Goal: Task Accomplishment & Management: Complete application form

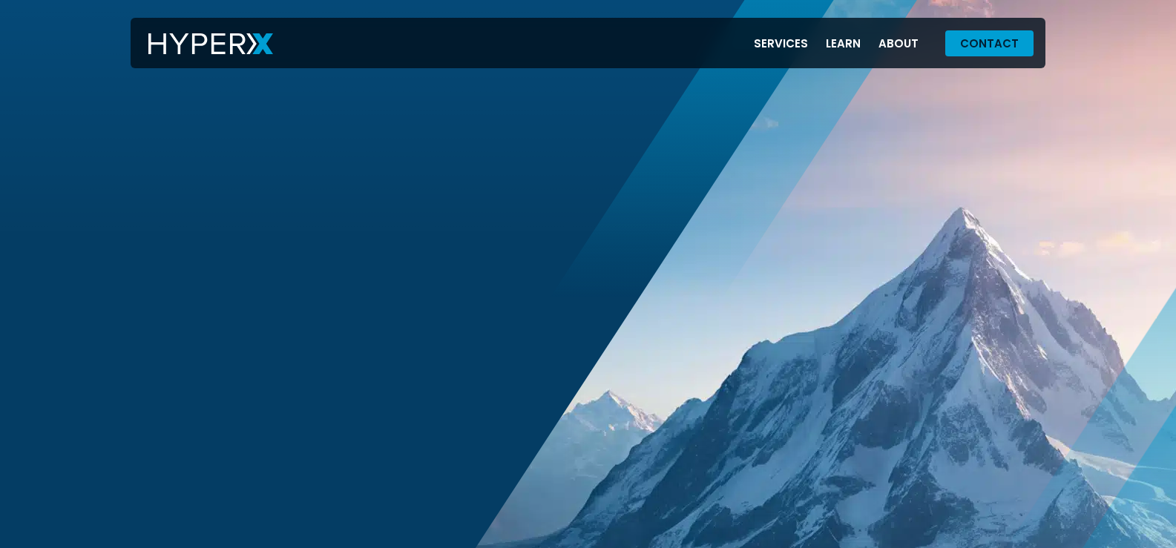
click at [981, 49] on span "Contact" at bounding box center [989, 43] width 59 height 11
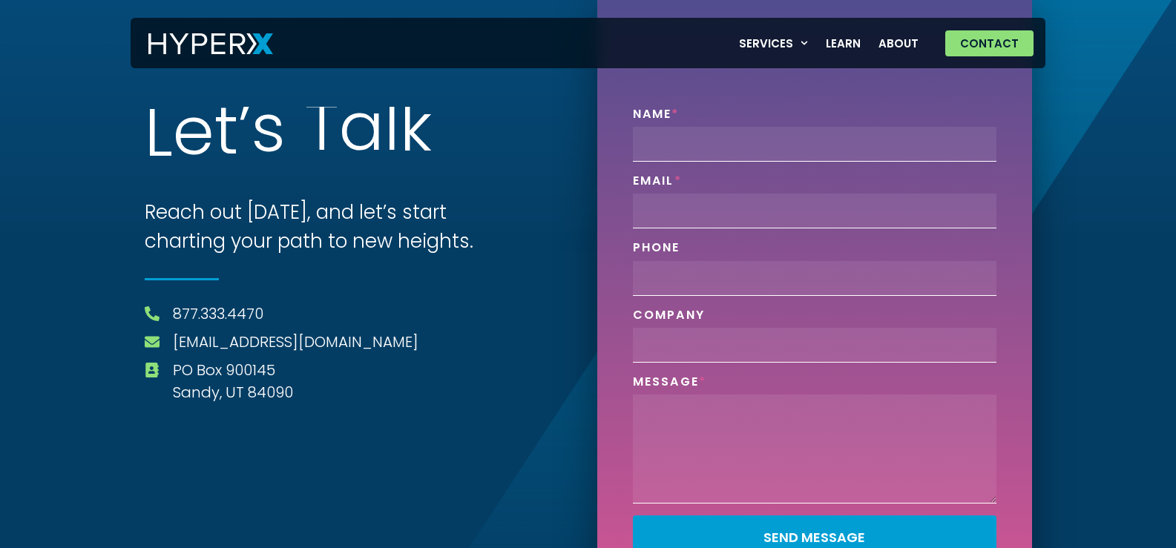
scroll to position [47, 0]
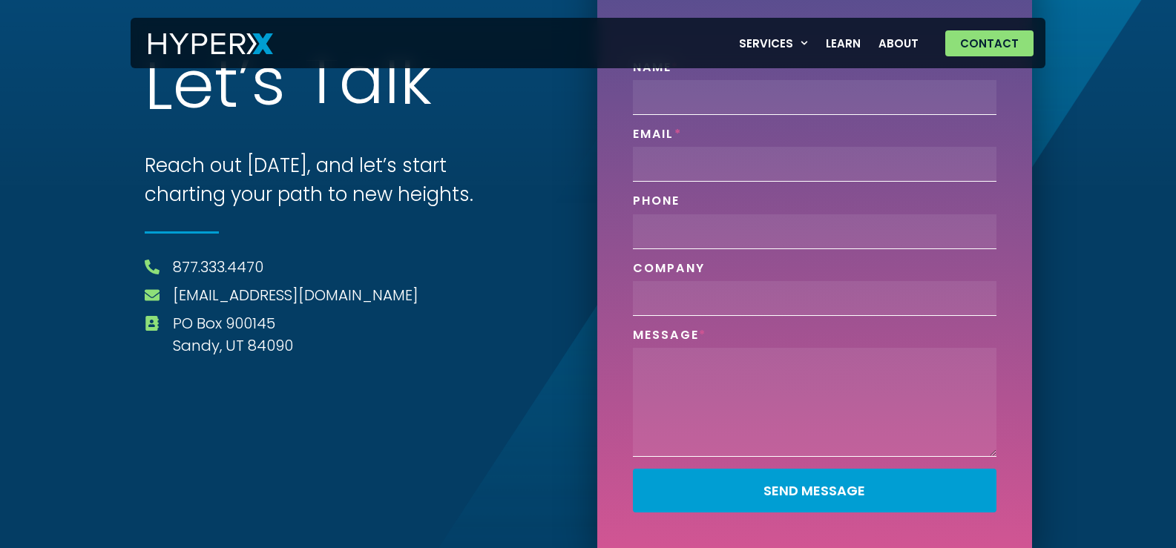
click at [682, 91] on input "Name" at bounding box center [814, 97] width 363 height 35
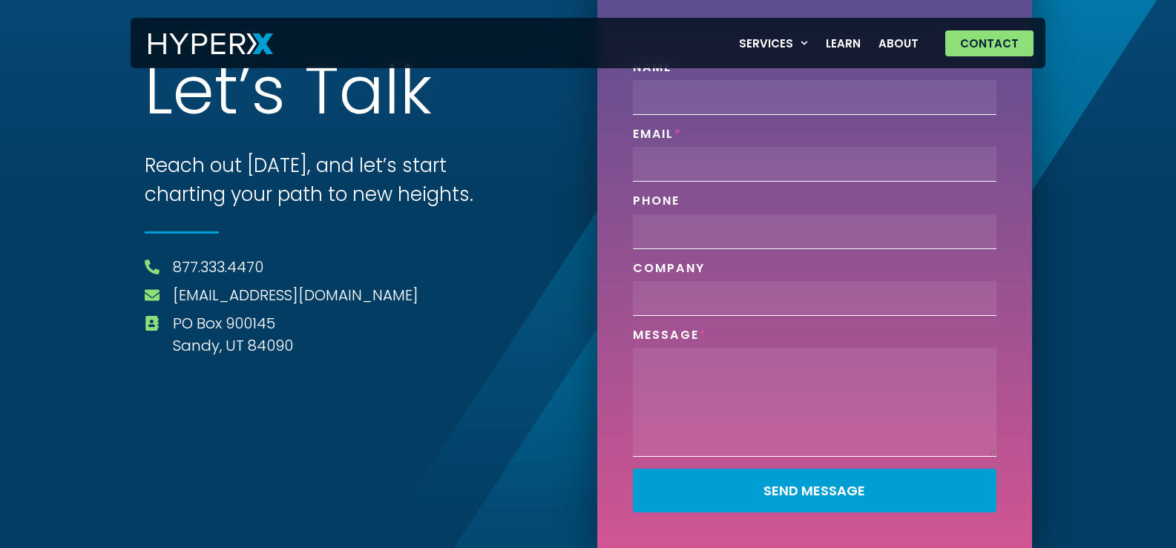
type input "[PERSON_NAME]"
type input "[PERSON_NAME][EMAIL_ADDRESS][DOMAIN_NAME]"
type input "6197049399"
type input "VAs4HIRE"
click at [693, 374] on textarea "Phone" at bounding box center [814, 402] width 363 height 109
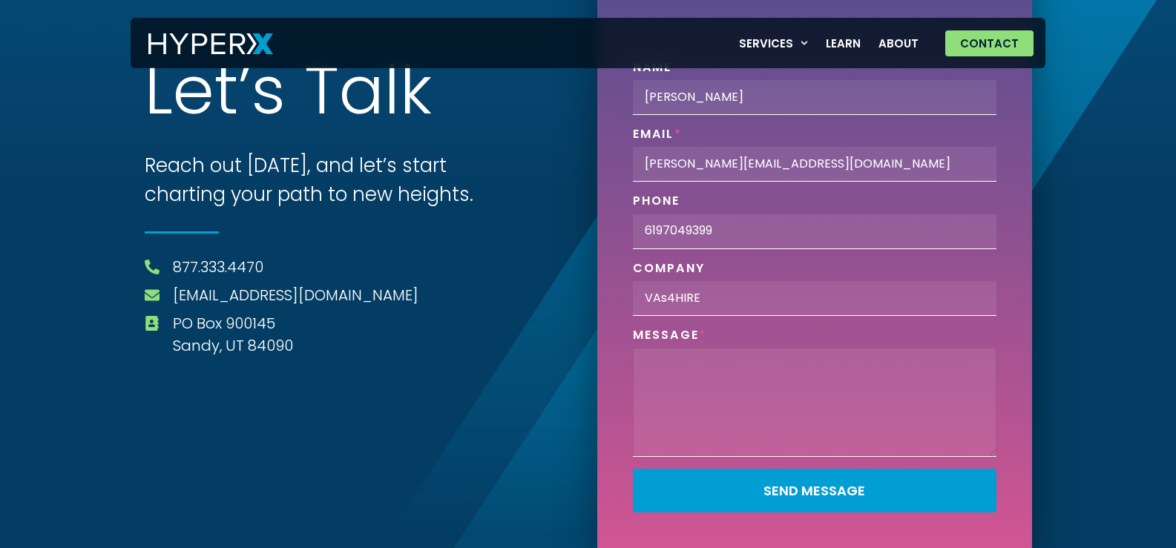
paste textarea "Hello, I'm reaching out because I believe we can provide significant value to y…"
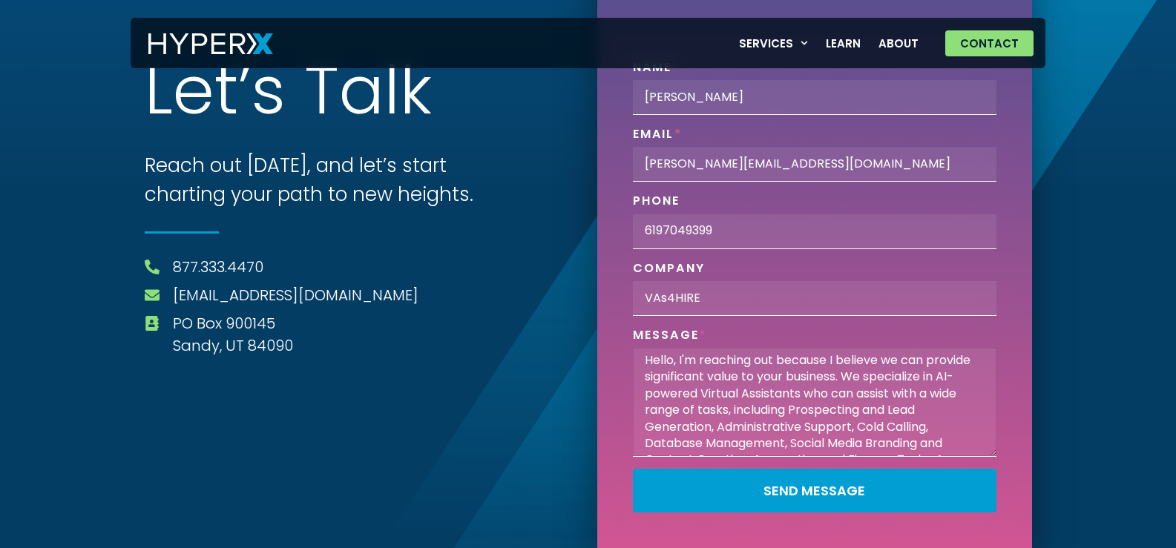
scroll to position [29, 0]
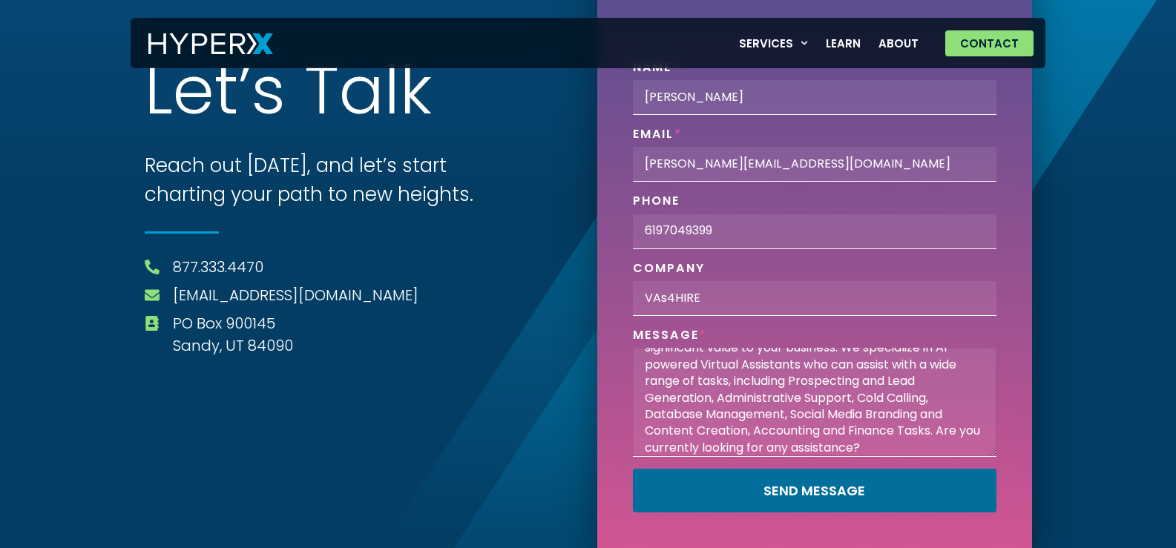
type textarea "Hello, I'm reaching out because I believe we can provide significant value to y…"
click at [768, 489] on span "Send Message" at bounding box center [814, 490] width 102 height 13
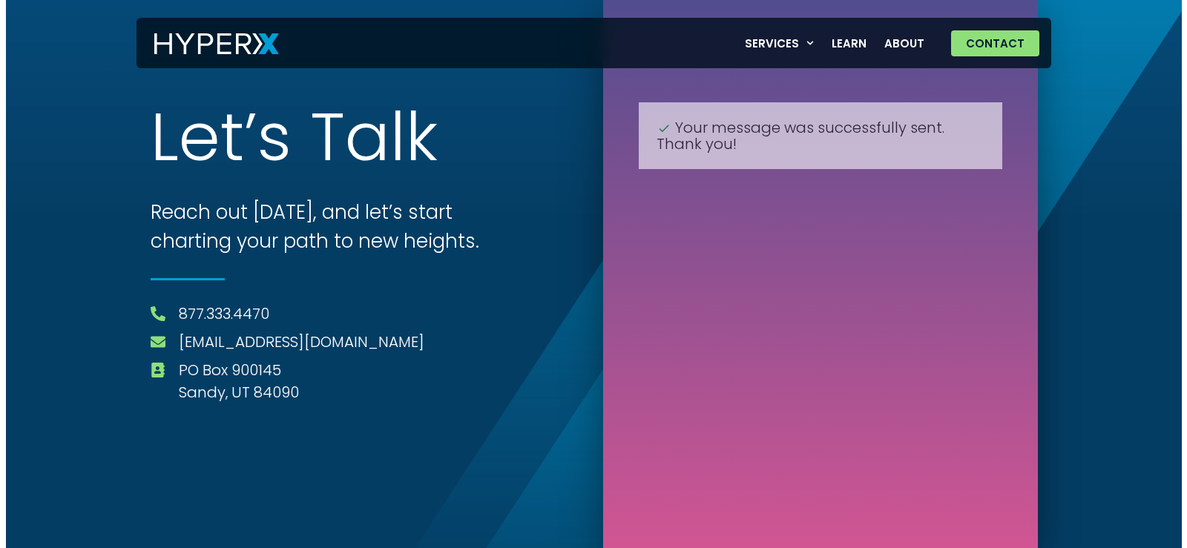
scroll to position [0, 0]
